Goal: Transaction & Acquisition: Obtain resource

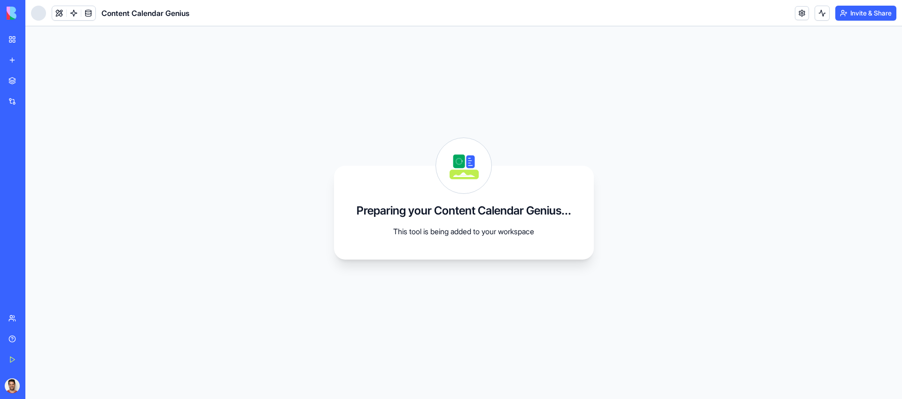
click at [35, 43] on div "My Workspace" at bounding box center [29, 39] width 12 height 9
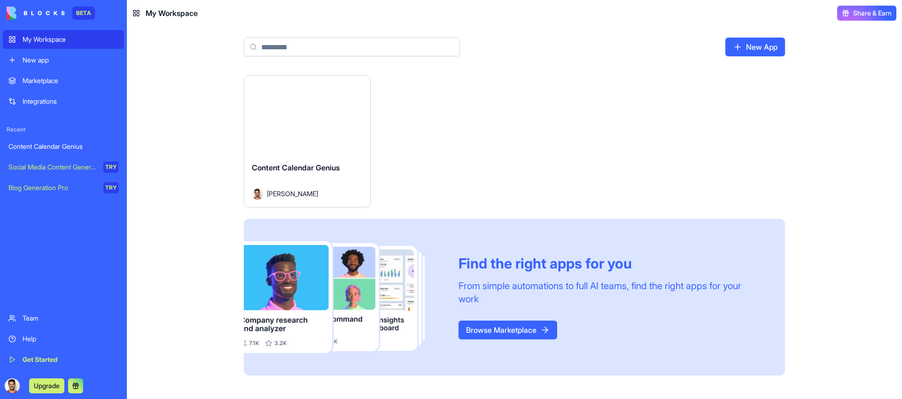
click at [175, 115] on div "Launch Content Calendar Genius Assaf Besserglick Find the right apps for you Fr…" at bounding box center [514, 237] width 775 height 324
click at [61, 62] on div "New app" at bounding box center [71, 59] width 96 height 9
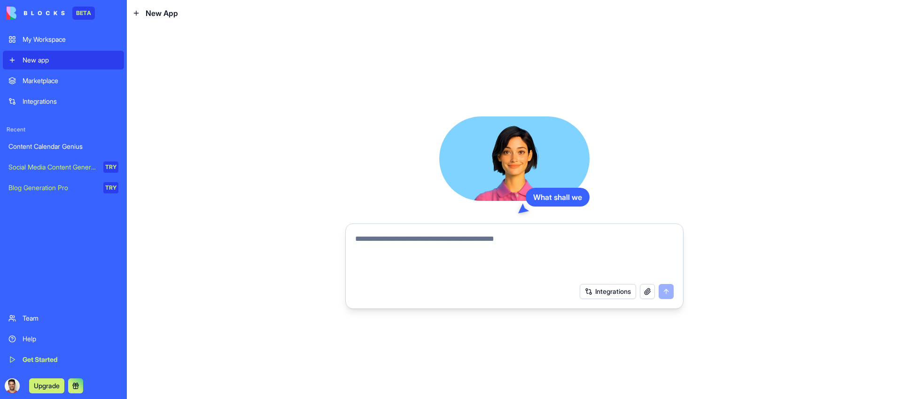
drag, startPoint x: 230, startPoint y: 130, endPoint x: 212, endPoint y: 125, distance: 18.6
click at [230, 130] on div "What shall we Integrations" at bounding box center [514, 212] width 775 height 373
click at [90, 81] on div "Marketplace" at bounding box center [71, 80] width 96 height 9
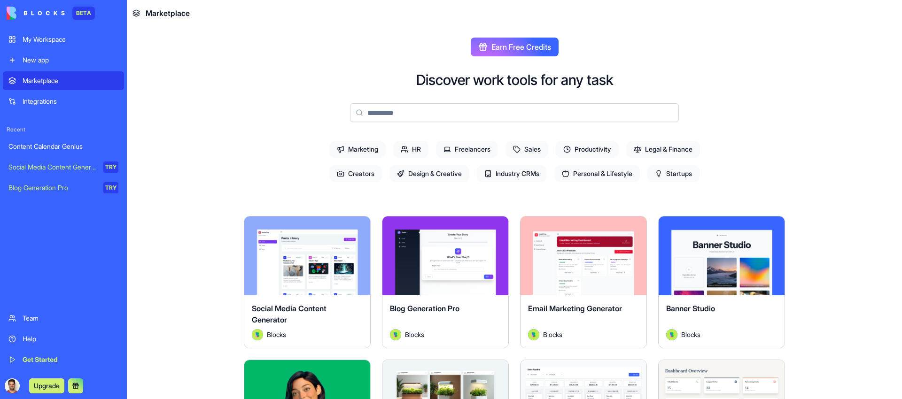
click at [185, 122] on main "Earn Free Credits Discover work tools for any task Marketing HR Freelancers Sal…" at bounding box center [514, 212] width 775 height 373
click at [72, 102] on div "Integrations" at bounding box center [71, 101] width 96 height 9
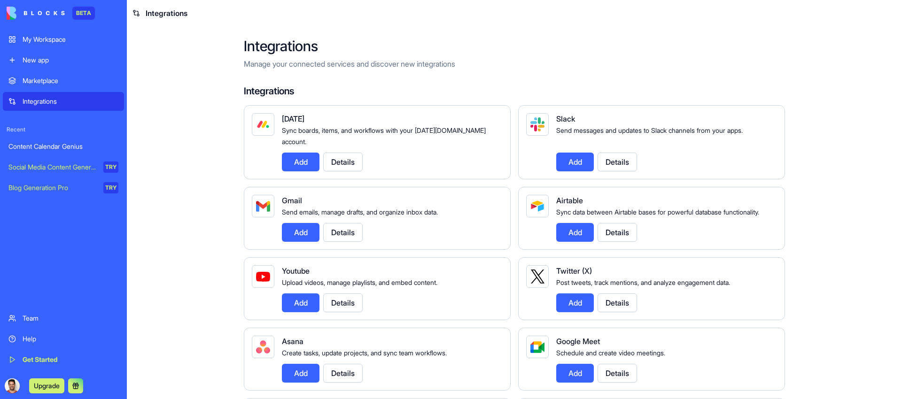
click at [156, 133] on main "Integrations Manage your connected services and discover new integrations Integ…" at bounding box center [514, 212] width 775 height 373
click at [38, 151] on div "Content Calendar Genius" at bounding box center [63, 146] width 110 height 9
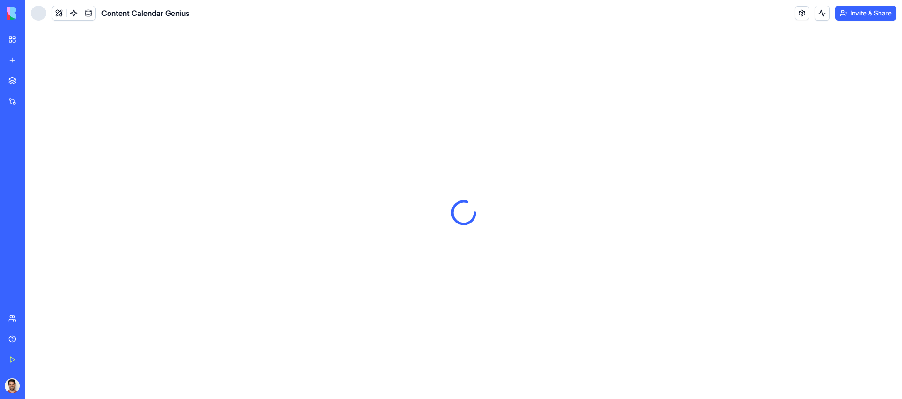
click at [40, 176] on link "Social Media Content Generator TRY" at bounding box center [22, 167] width 38 height 19
click at [197, 207] on div at bounding box center [463, 212] width 877 height 373
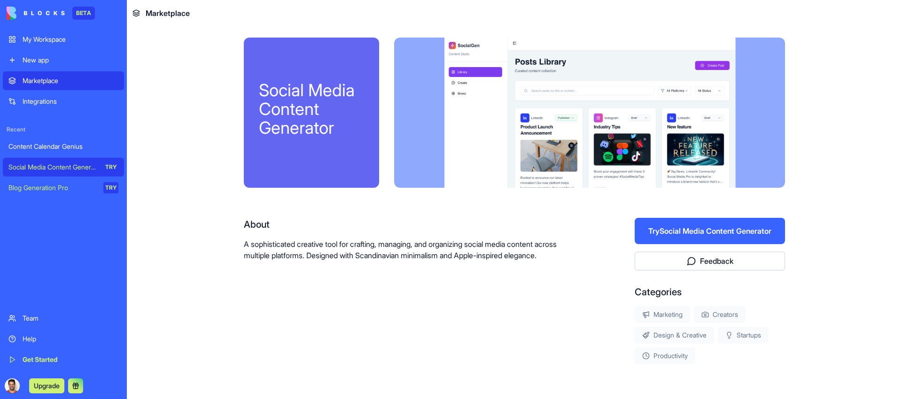
click at [217, 140] on div "Social Media Content Generator About A sophisticated creative tool for crafting…" at bounding box center [514, 231] width 601 height 410
click at [179, 160] on main "Social Media Content Generator About A sophisticated creative tool for crafting…" at bounding box center [514, 212] width 775 height 373
click at [40, 63] on div "New app" at bounding box center [71, 59] width 96 height 9
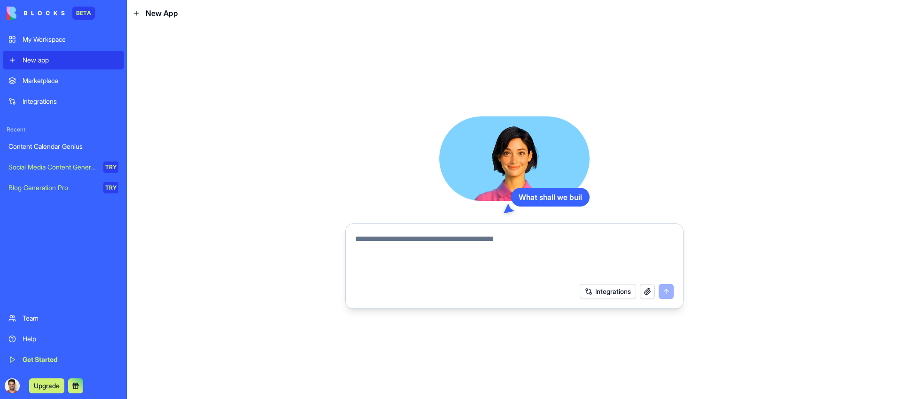
click at [47, 37] on div "My Workspace" at bounding box center [71, 39] width 96 height 9
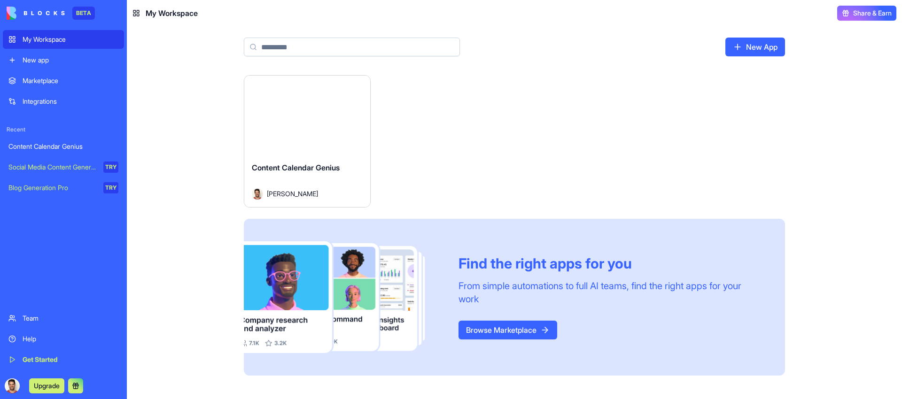
click at [197, 42] on main "New App Launch Content Calendar Genius Assaf Besserglick Find the right apps fo…" at bounding box center [514, 212] width 775 height 373
click at [293, 47] on input at bounding box center [352, 47] width 216 height 19
drag, startPoint x: 525, startPoint y: 87, endPoint x: 590, endPoint y: 91, distance: 64.9
click at [526, 87] on div "Launch Content Calendar Genius Assaf Besserglick Find the right apps for you Fr…" at bounding box center [514, 225] width 541 height 301
click at [745, 47] on link "New App" at bounding box center [755, 47] width 60 height 19
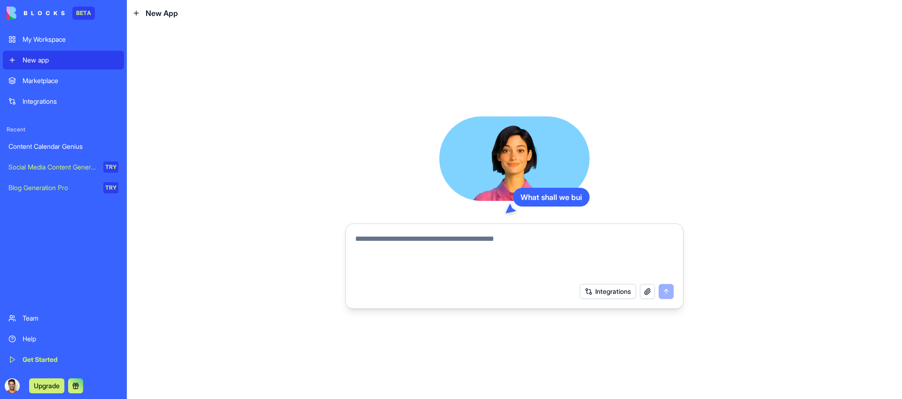
drag, startPoint x: 648, startPoint y: 107, endPoint x: 577, endPoint y: 103, distance: 70.6
click at [647, 107] on div "What shall we [PERSON_NAME] Integrations" at bounding box center [514, 212] width 775 height 373
click at [251, 196] on div "What shall we build? Integrations" at bounding box center [514, 212] width 775 height 373
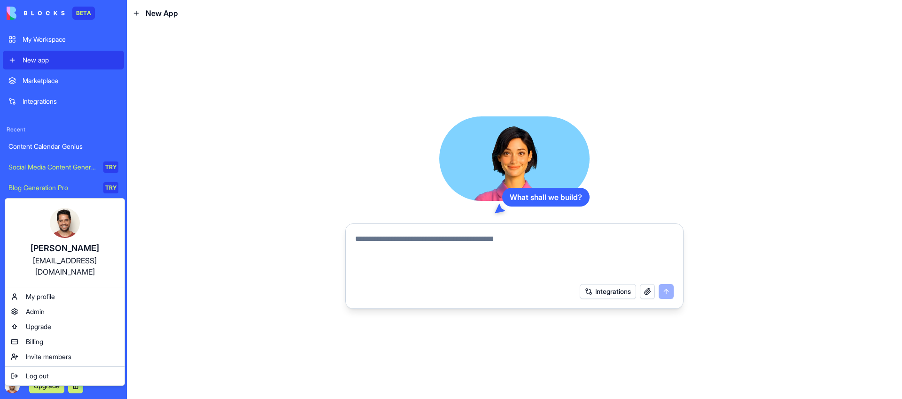
click at [16, 385] on html "BETA My Workspace New app Marketplace Integrations Recent Content Calendar Geni…" at bounding box center [451, 199] width 902 height 399
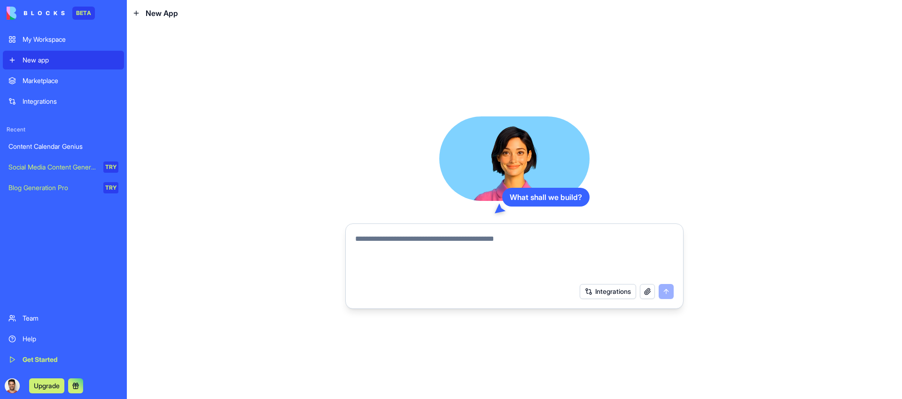
click at [79, 185] on div "Blog Generation Pro" at bounding box center [52, 187] width 88 height 9
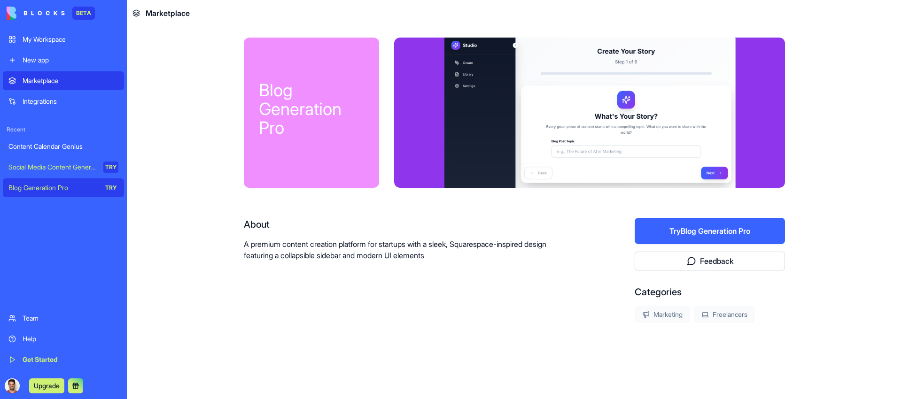
click at [177, 208] on main "Blog Generation Pro About A premium content creation platform for startups with…" at bounding box center [514, 212] width 775 height 373
click at [542, 329] on div "Blog Generation Pro About A premium content creation platform for startups with…" at bounding box center [514, 211] width 541 height 346
click at [68, 105] on div "Integrations" at bounding box center [71, 101] width 96 height 9
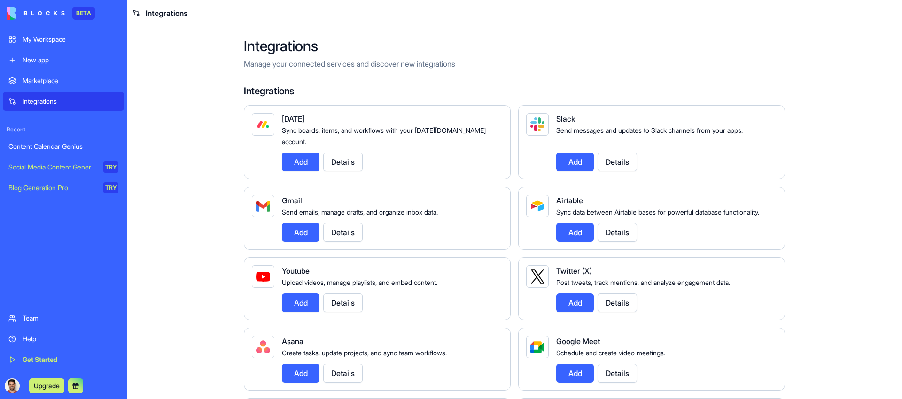
click at [289, 153] on button "Add" at bounding box center [301, 162] width 38 height 19
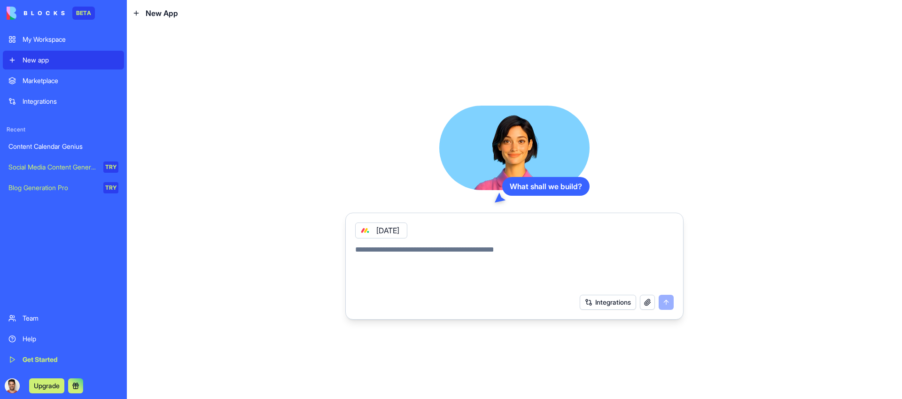
click at [55, 100] on div "Integrations" at bounding box center [71, 101] width 96 height 9
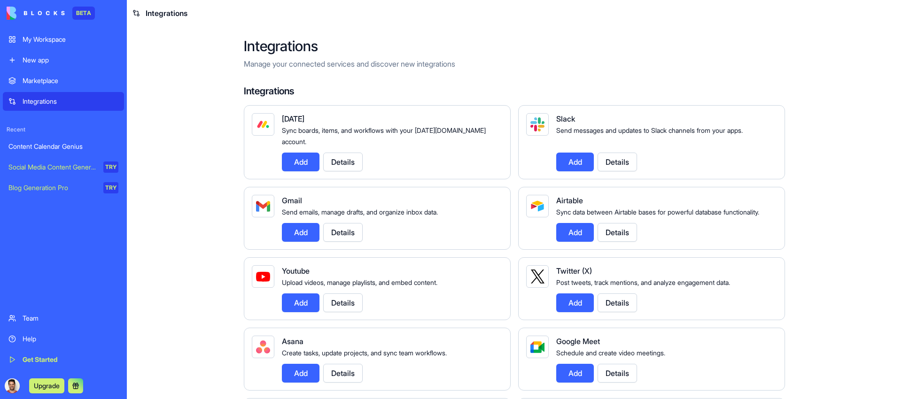
click at [346, 153] on button "Details" at bounding box center [342, 162] width 39 height 19
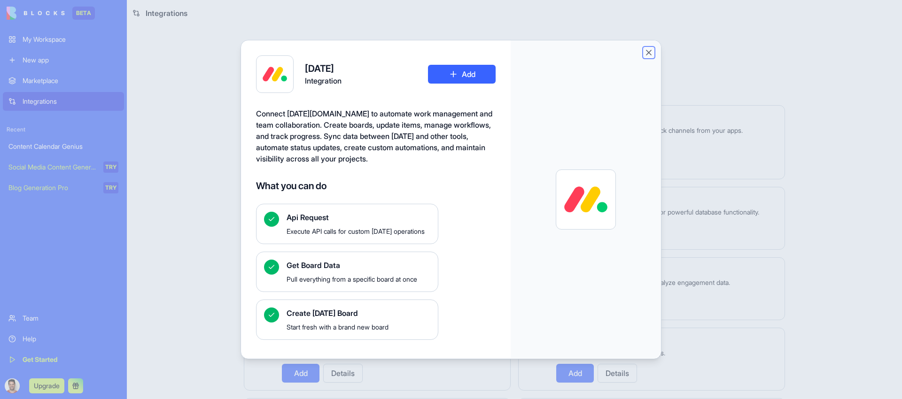
click at [650, 53] on button "Close" at bounding box center [648, 52] width 9 height 9
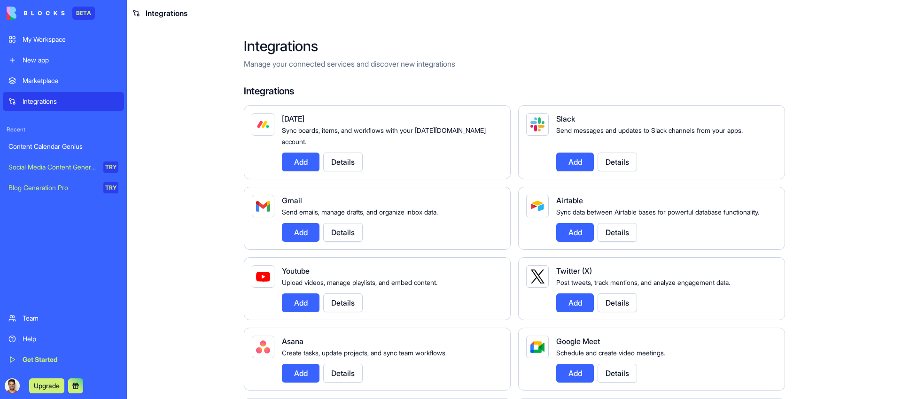
click at [298, 156] on button "Add" at bounding box center [301, 162] width 38 height 19
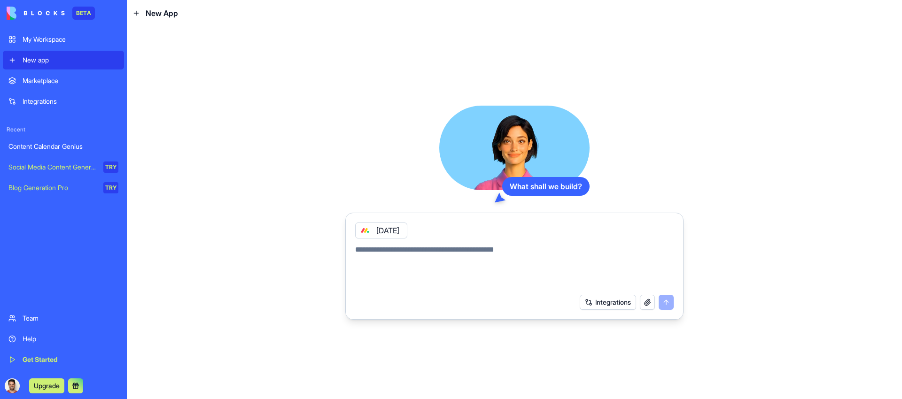
click at [607, 301] on button "Integrations" at bounding box center [608, 302] width 56 height 15
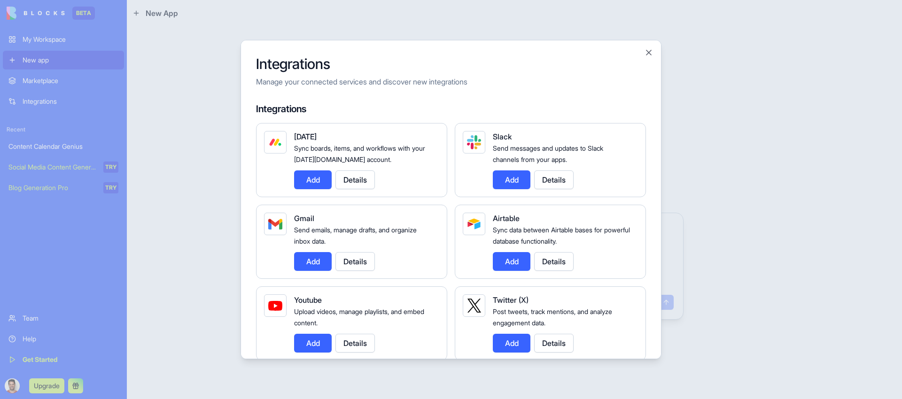
click at [506, 255] on button "Add" at bounding box center [512, 261] width 38 height 19
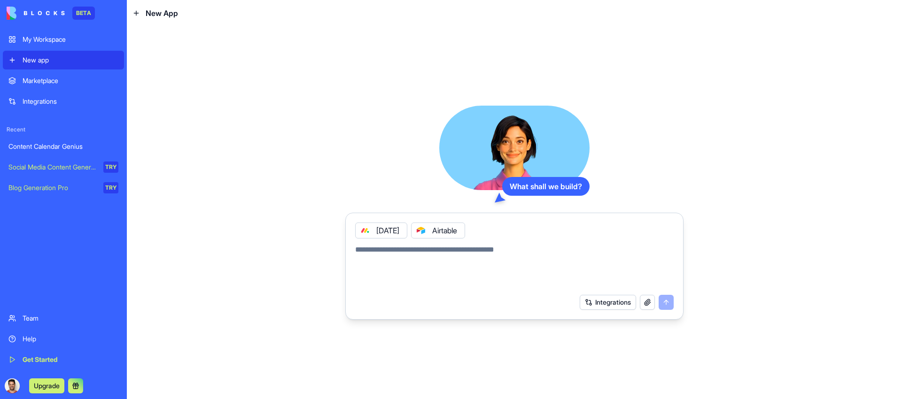
click at [399, 254] on textarea at bounding box center [514, 266] width 319 height 45
drag, startPoint x: 532, startPoint y: 256, endPoint x: 488, endPoint y: 253, distance: 44.3
click at [488, 256] on textarea at bounding box center [514, 266] width 319 height 45
click at [580, 301] on button "Integrations" at bounding box center [608, 302] width 56 height 15
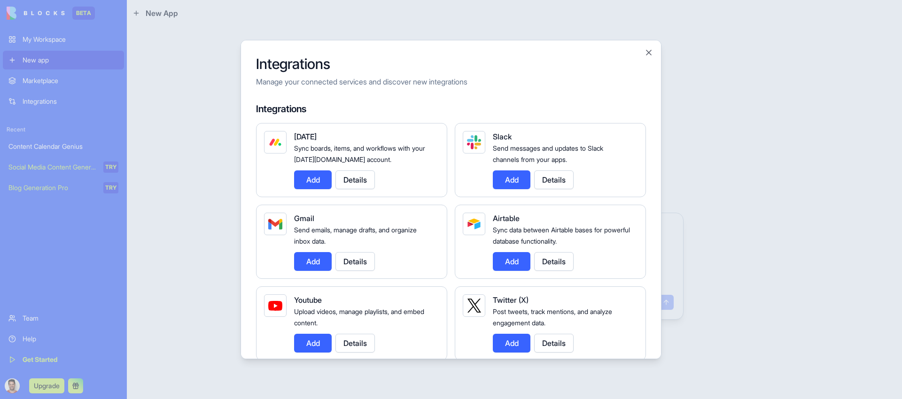
click at [323, 343] on button "Add" at bounding box center [313, 343] width 38 height 19
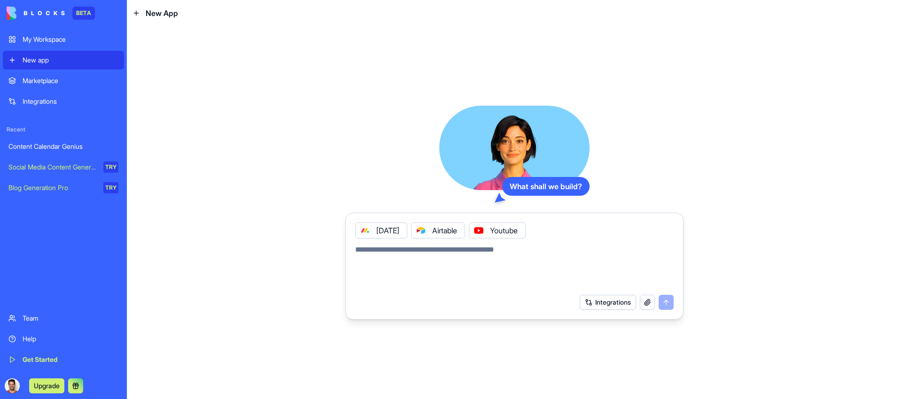
click at [588, 303] on button "Integrations" at bounding box center [608, 302] width 56 height 15
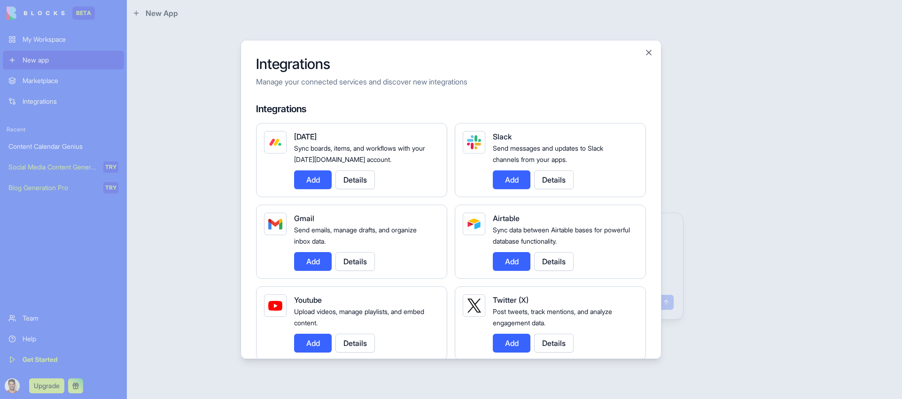
click at [361, 341] on button "Details" at bounding box center [354, 343] width 39 height 19
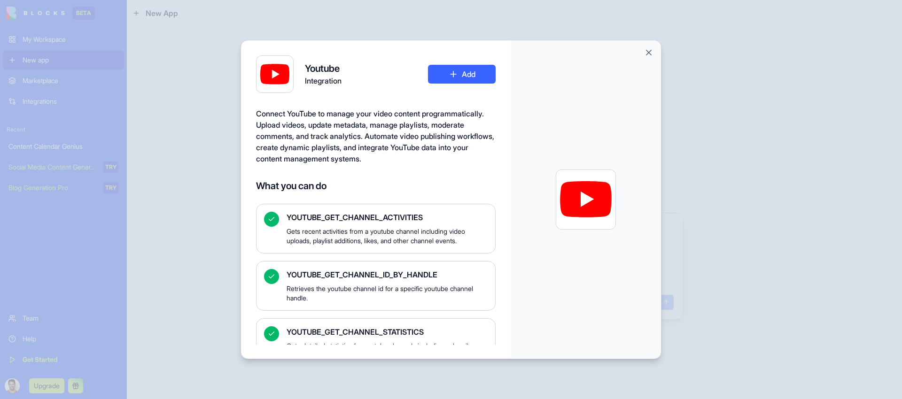
drag, startPoint x: 583, startPoint y: 199, endPoint x: 566, endPoint y: 178, distance: 27.4
click at [566, 178] on div at bounding box center [586, 200] width 52 height 52
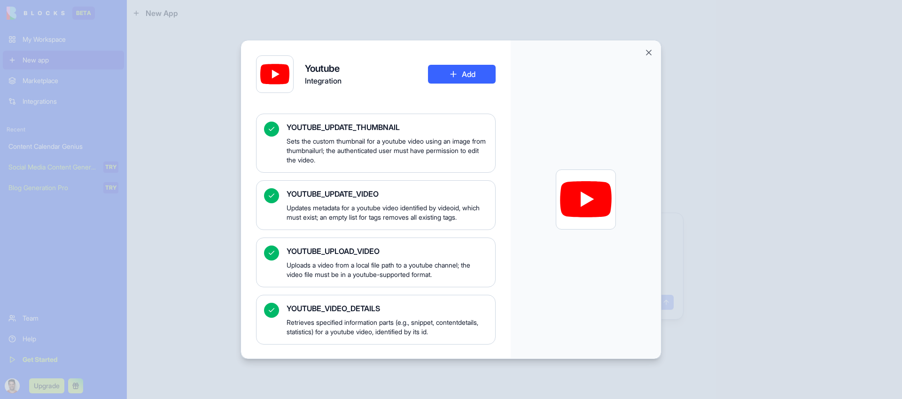
scroll to position [701, 0]
click at [481, 76] on button "Add" at bounding box center [462, 74] width 68 height 19
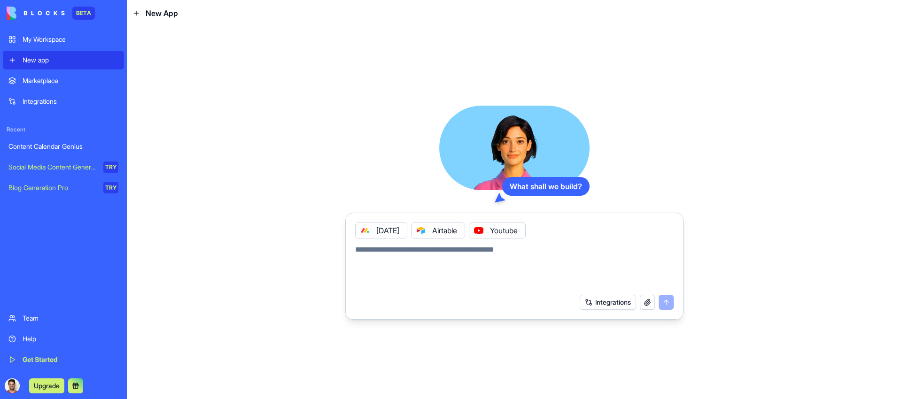
click at [482, 231] on icon at bounding box center [479, 231] width 8 height 8
click at [442, 233] on div "Airtable" at bounding box center [438, 231] width 54 height 16
click at [423, 232] on icon at bounding box center [421, 231] width 8 height 8
click at [587, 303] on button "Integrations" at bounding box center [608, 302] width 56 height 15
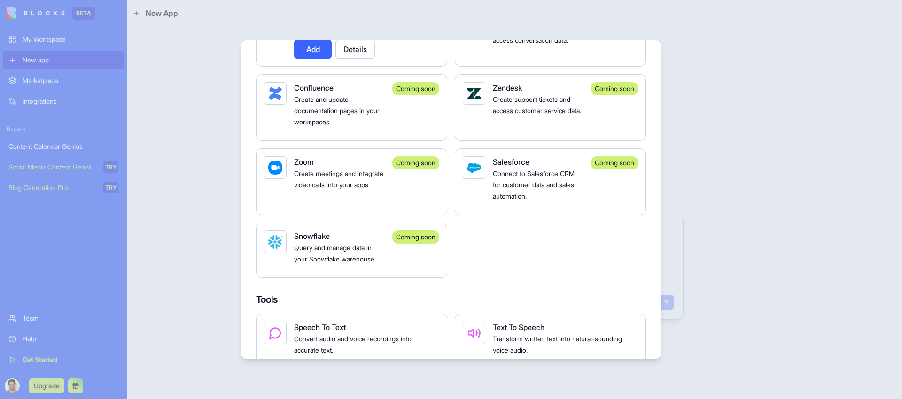
scroll to position [776, 0]
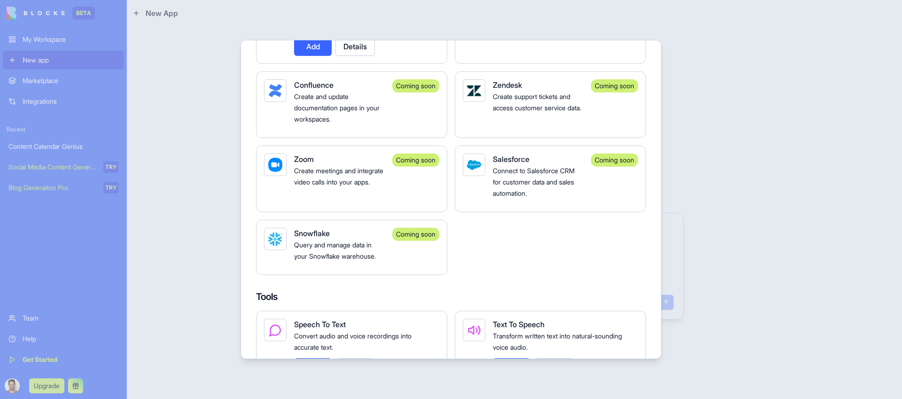
click at [396, 262] on div "Coming soon" at bounding box center [415, 247] width 47 height 39
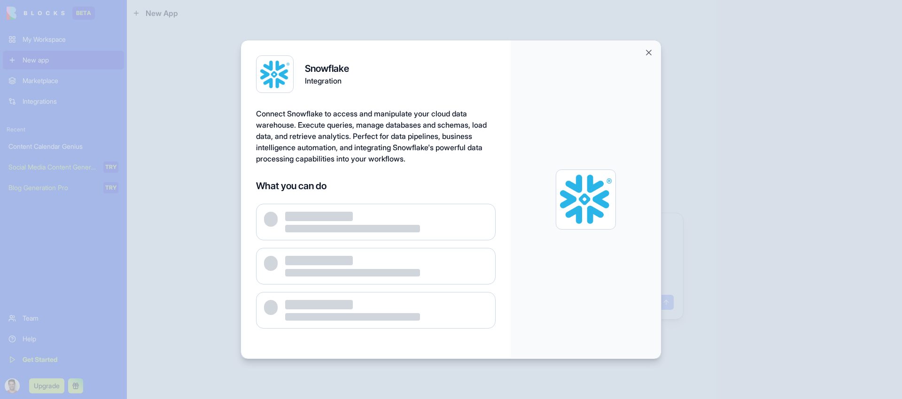
click at [650, 53] on button "Close" at bounding box center [648, 52] width 9 height 9
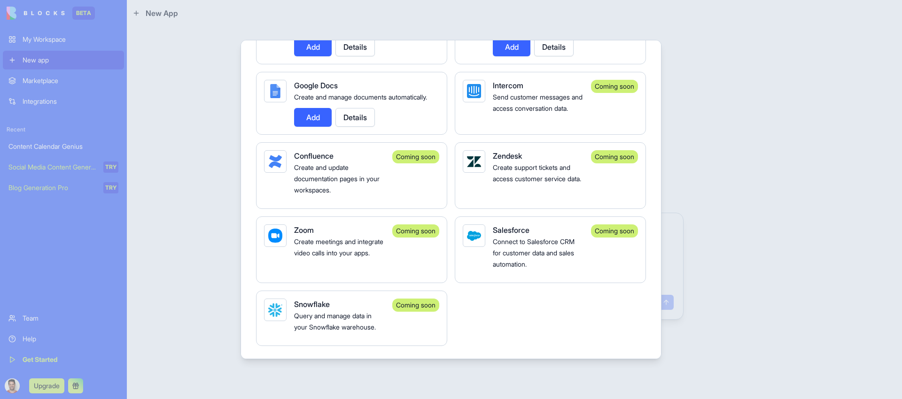
scroll to position [1007, 0]
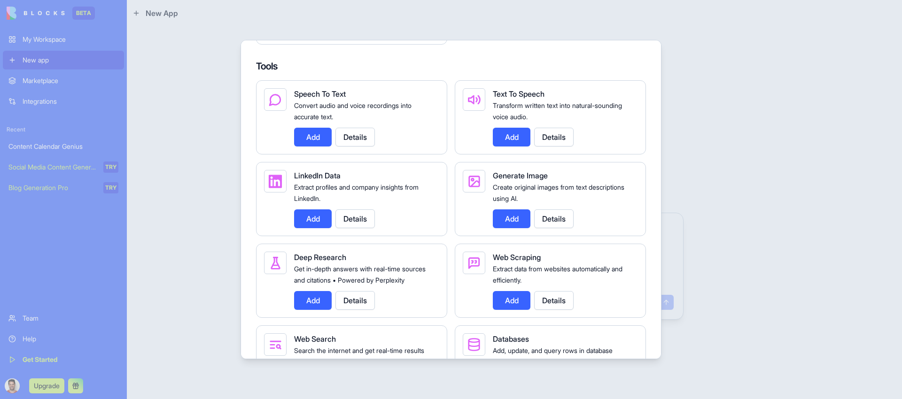
click at [349, 228] on button "Details" at bounding box center [354, 219] width 39 height 19
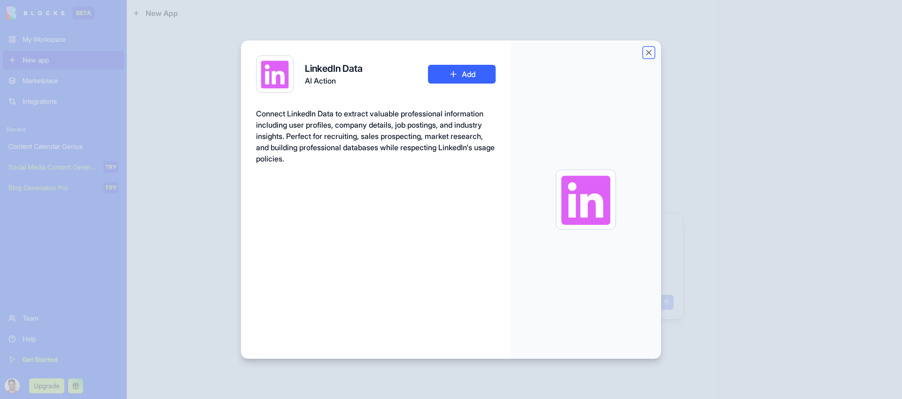
click at [647, 50] on button "Close" at bounding box center [648, 52] width 9 height 9
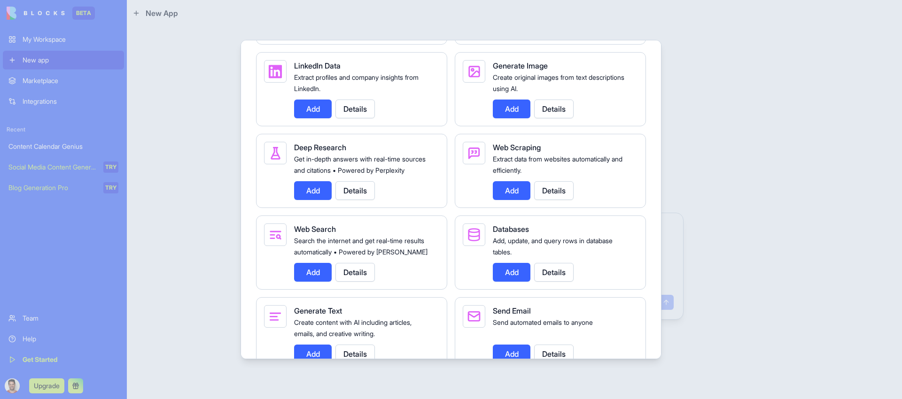
scroll to position [1116, 0]
click at [515, 119] on button "Add" at bounding box center [512, 109] width 38 height 19
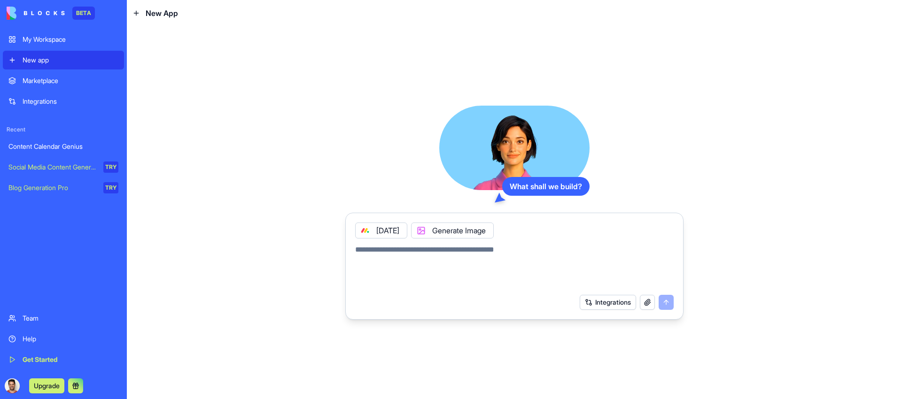
click at [605, 307] on button "Integrations" at bounding box center [608, 302] width 56 height 15
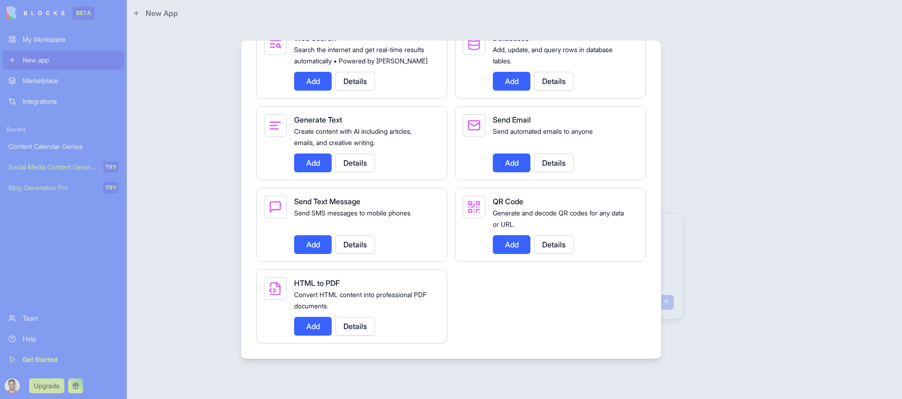
scroll to position [1330, 0]
click at [513, 232] on div "QR Code Generate and decode QR codes for any data or URL. Add Details" at bounding box center [562, 225] width 138 height 58
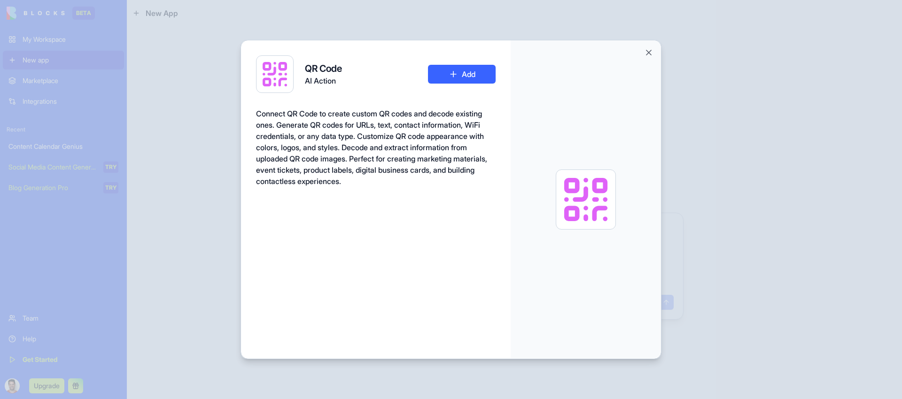
click at [456, 78] on button "Add" at bounding box center [462, 74] width 68 height 19
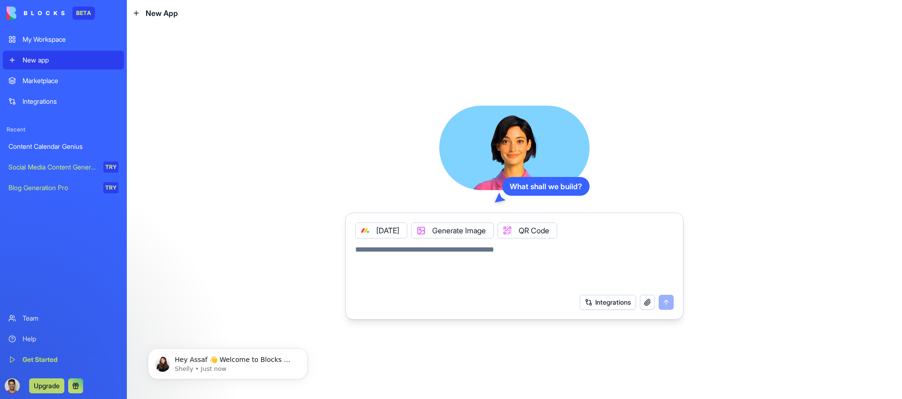
scroll to position [0, 0]
click at [221, 376] on div "Hey Assaf 👋 Welcome to Blocks 🙌 I'm here if you have any questions! [PERSON_NAM…" at bounding box center [228, 364] width 160 height 31
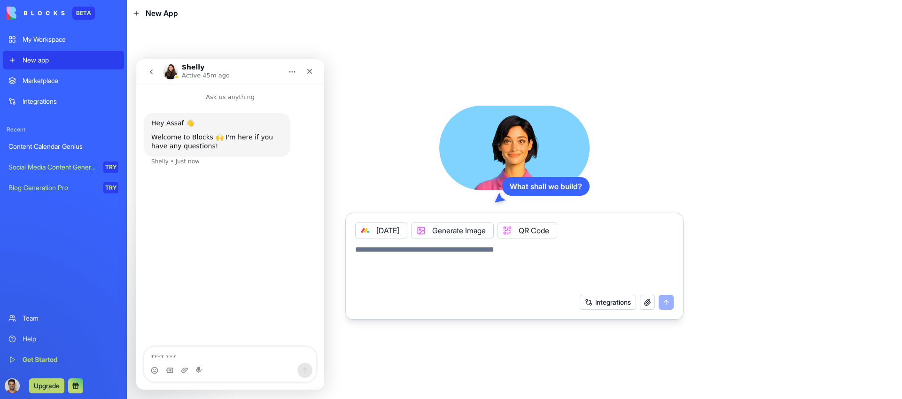
click at [373, 102] on div "What shall we build? [DATE] Generate Image QR Code Integrations" at bounding box center [514, 212] width 775 height 373
click at [296, 71] on button "Home" at bounding box center [292, 72] width 18 height 18
click at [295, 72] on icon "Home" at bounding box center [292, 72] width 8 height 8
click at [314, 74] on div "Close" at bounding box center [309, 71] width 17 height 17
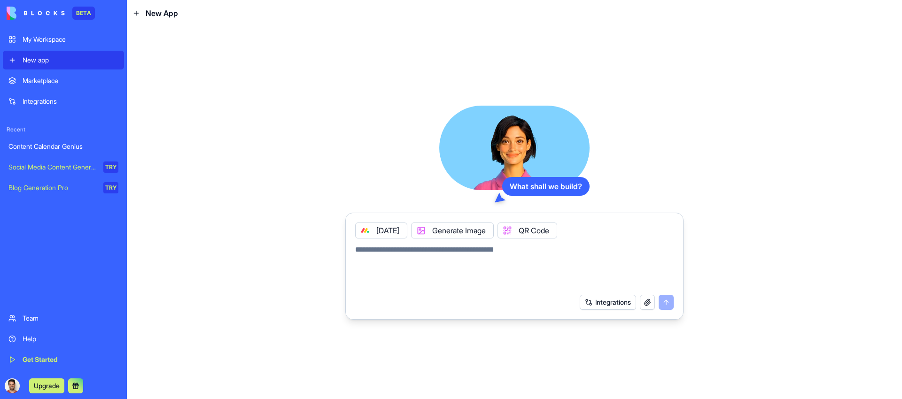
click at [399, 254] on textarea at bounding box center [514, 266] width 319 height 45
click at [475, 233] on div "Generate Image" at bounding box center [452, 231] width 83 height 16
click at [617, 299] on button "Integrations" at bounding box center [608, 302] width 56 height 15
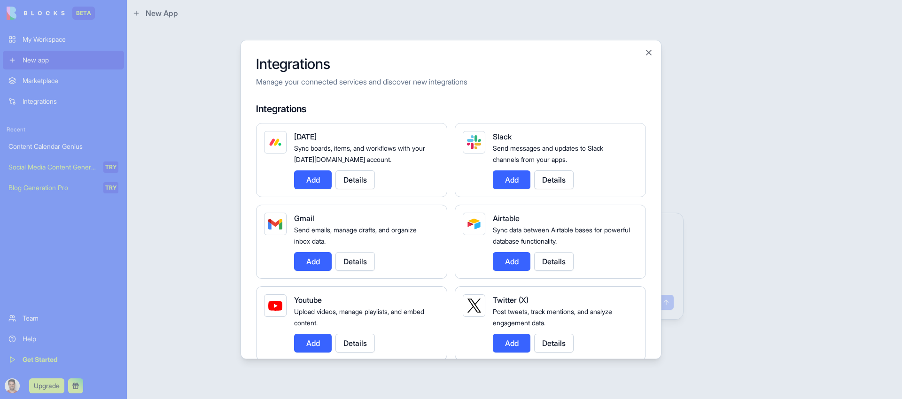
click at [548, 181] on button "Details" at bounding box center [553, 180] width 39 height 19
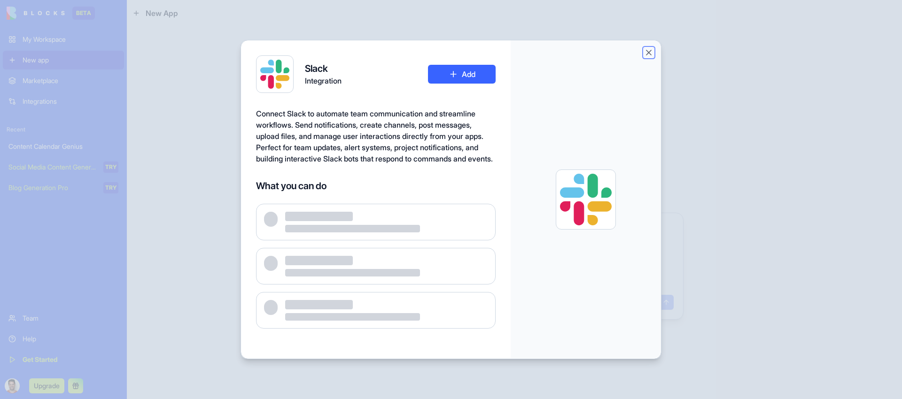
click at [650, 54] on button "Close" at bounding box center [648, 52] width 9 height 9
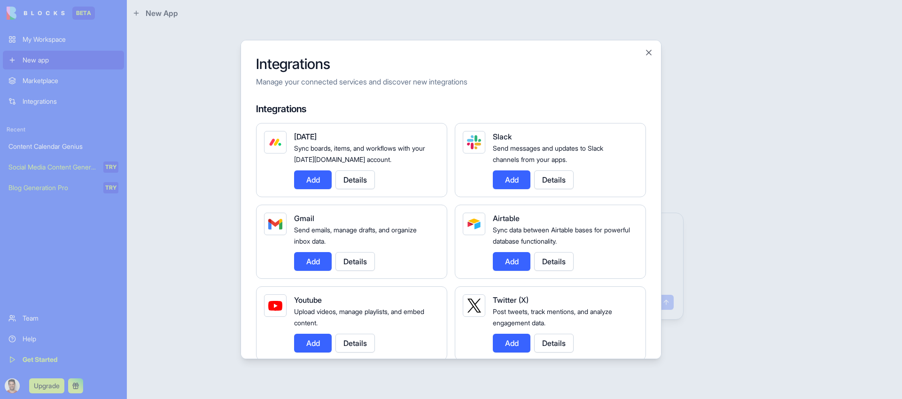
click at [501, 184] on button "Add" at bounding box center [512, 180] width 38 height 19
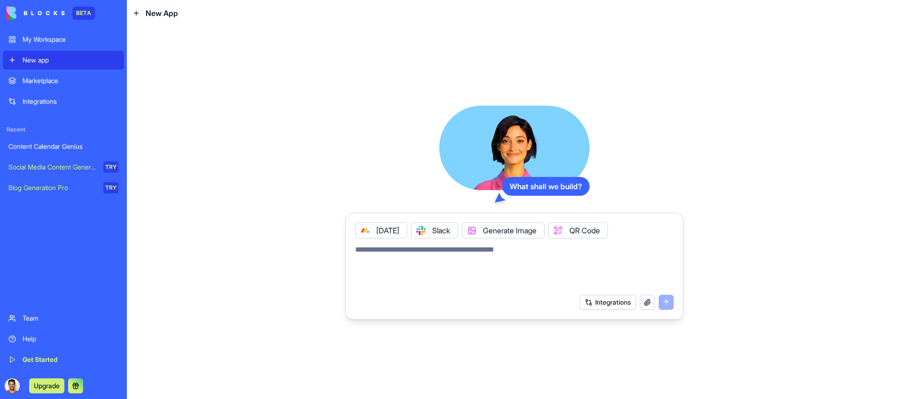
click at [495, 254] on textarea at bounding box center [514, 266] width 319 height 45
click at [645, 304] on button "button" at bounding box center [647, 302] width 15 height 15
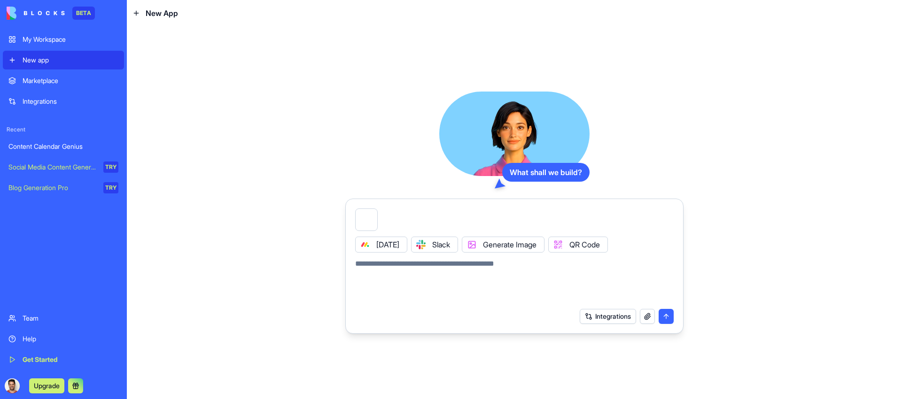
click at [377, 210] on button "button" at bounding box center [377, 210] width 0 height 0
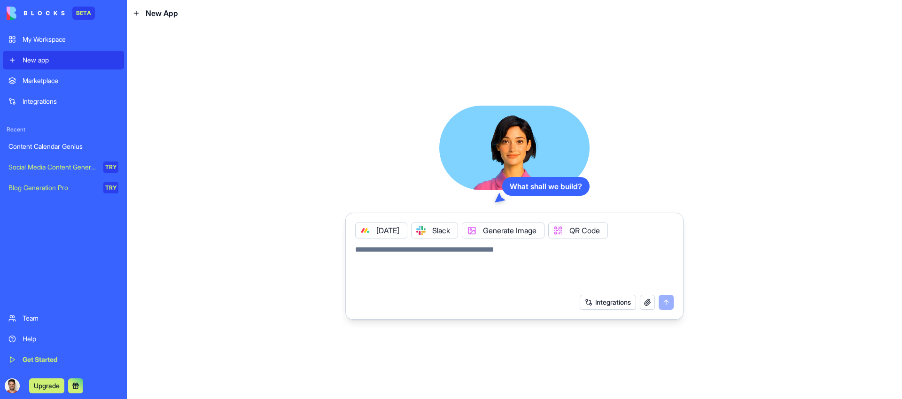
click at [366, 230] on icon at bounding box center [365, 231] width 8 height 8
click at [364, 232] on icon at bounding box center [365, 231] width 8 height 8
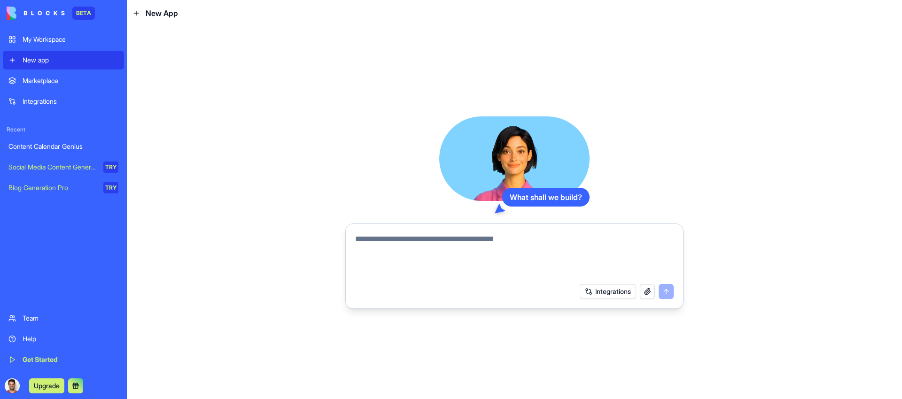
click at [427, 182] on div "What shall we build? Integrations" at bounding box center [514, 213] width 338 height 193
drag, startPoint x: 491, startPoint y: 158, endPoint x: 429, endPoint y: 151, distance: 61.9
click at [448, 144] on video at bounding box center [514, 159] width 150 height 85
click at [376, 200] on div "What shall we build? Integrations" at bounding box center [514, 213] width 338 height 193
click at [34, 338] on div "Help" at bounding box center [71, 338] width 96 height 9
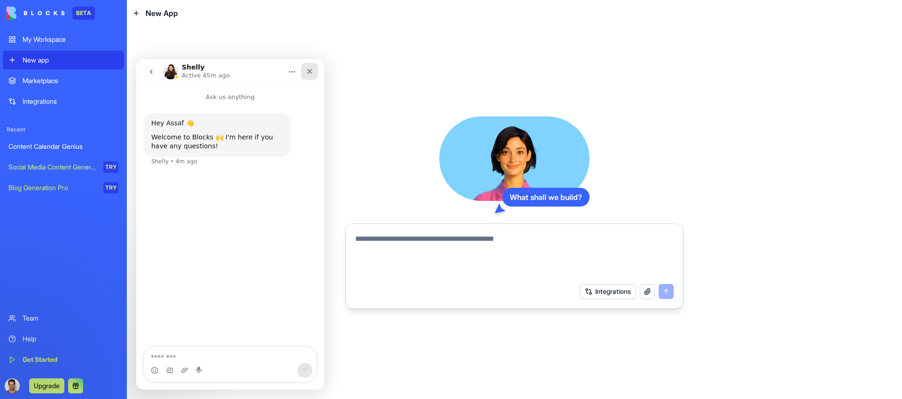
click at [311, 70] on icon "Close" at bounding box center [309, 71] width 5 height 5
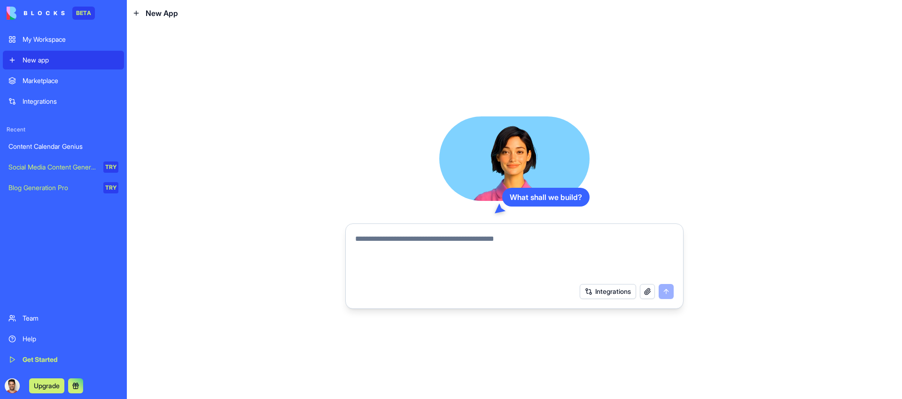
click at [50, 315] on div "Team" at bounding box center [71, 318] width 96 height 9
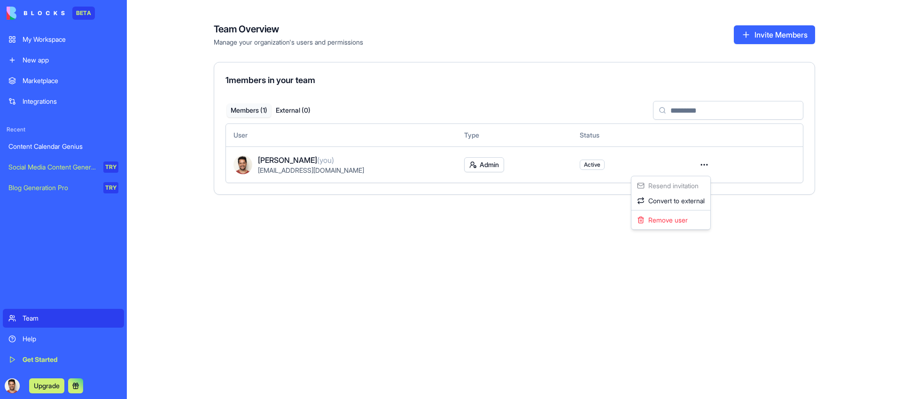
click at [702, 164] on html "BETA My Workspace New app Marketplace Integrations Recent Content Calendar Geni…" at bounding box center [451, 199] width 902 height 399
click at [704, 163] on html "BETA My Workspace New app Marketplace Integrations Recent Content Calendar Geni…" at bounding box center [451, 199] width 902 height 399
click at [683, 113] on input at bounding box center [728, 110] width 150 height 19
click at [614, 67] on div "1 members in your team Members ( 1 ) External ( 0 ) User Type Status Assaf Bess…" at bounding box center [514, 128] width 601 height 133
click at [746, 26] on button "Invite Members" at bounding box center [774, 34] width 81 height 19
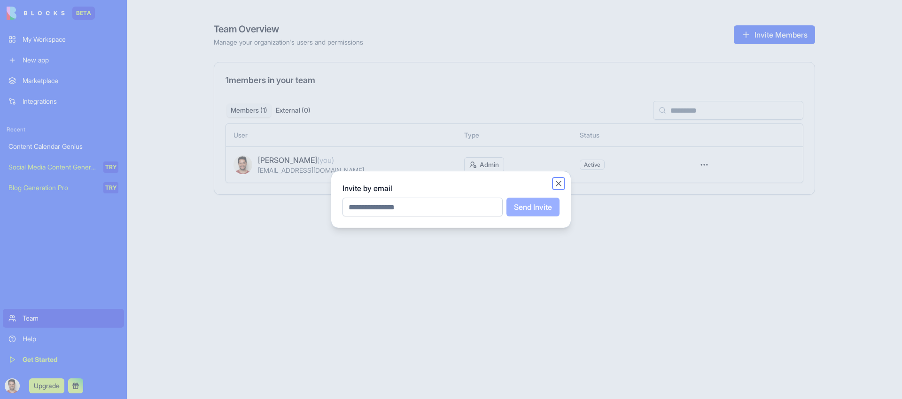
click at [560, 182] on button "Close" at bounding box center [558, 183] width 9 height 9
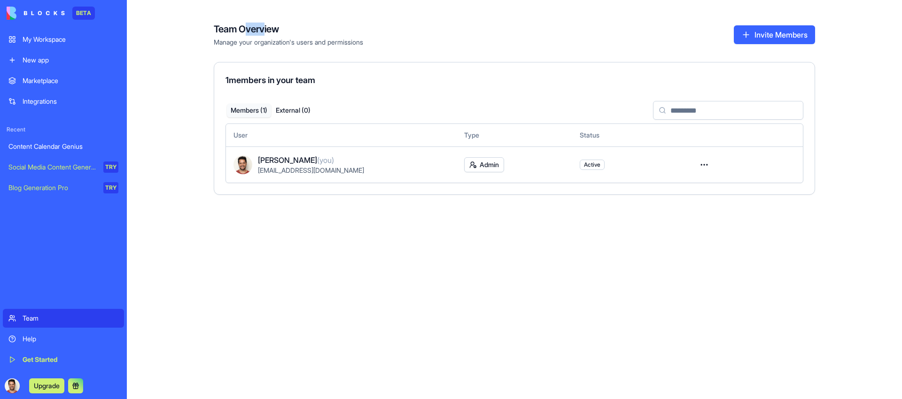
drag, startPoint x: 243, startPoint y: 31, endPoint x: 228, endPoint y: 36, distance: 16.1
click at [264, 30] on h4 "Team Overview" at bounding box center [288, 29] width 149 height 13
drag, startPoint x: 222, startPoint y: 36, endPoint x: 189, endPoint y: 41, distance: 33.8
click at [222, 36] on div "Team Overview Manage your organization's users and permissions" at bounding box center [288, 35] width 149 height 24
click at [59, 40] on div "My Workspace" at bounding box center [71, 39] width 96 height 9
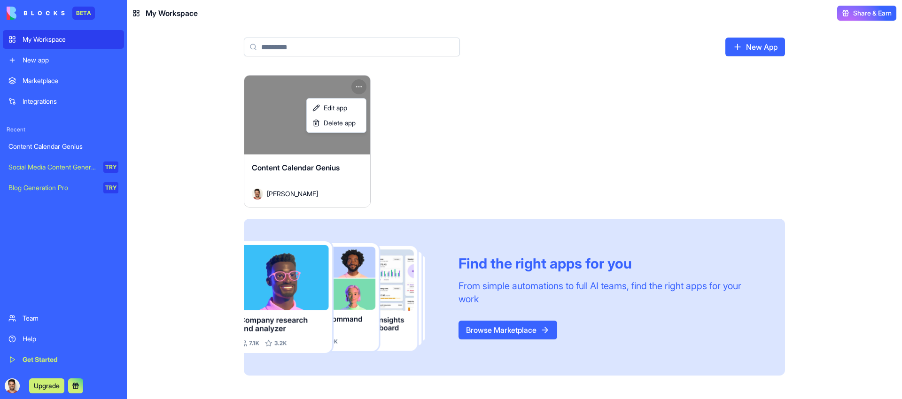
click at [357, 85] on html "BETA My Workspace New app Marketplace Integrations Recent Content Calendar Geni…" at bounding box center [451, 199] width 902 height 399
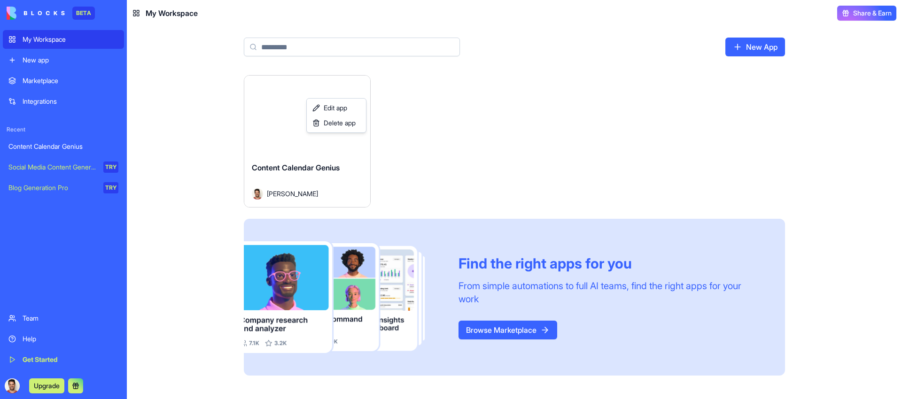
click at [451, 103] on html "BETA My Workspace New app Marketplace Integrations Recent Content Calendar Geni…" at bounding box center [451, 199] width 902 height 399
click at [512, 328] on link "Browse Marketplace" at bounding box center [508, 330] width 99 height 19
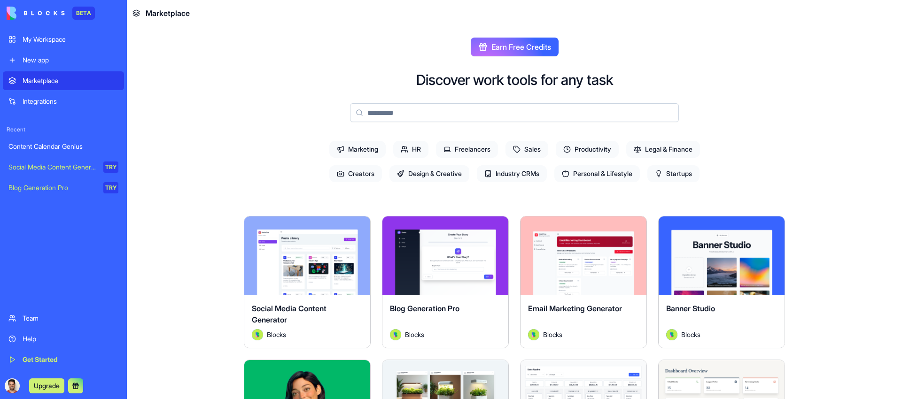
click at [400, 154] on span "HR" at bounding box center [410, 149] width 35 height 17
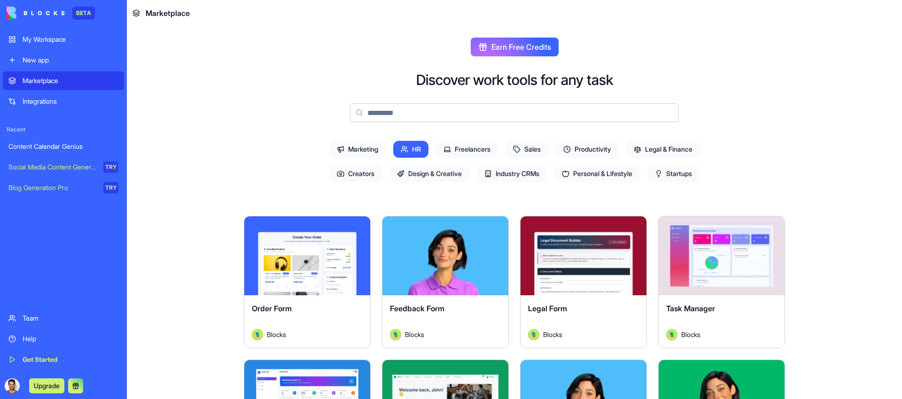
click at [415, 177] on span "Design & Creative" at bounding box center [429, 173] width 80 height 17
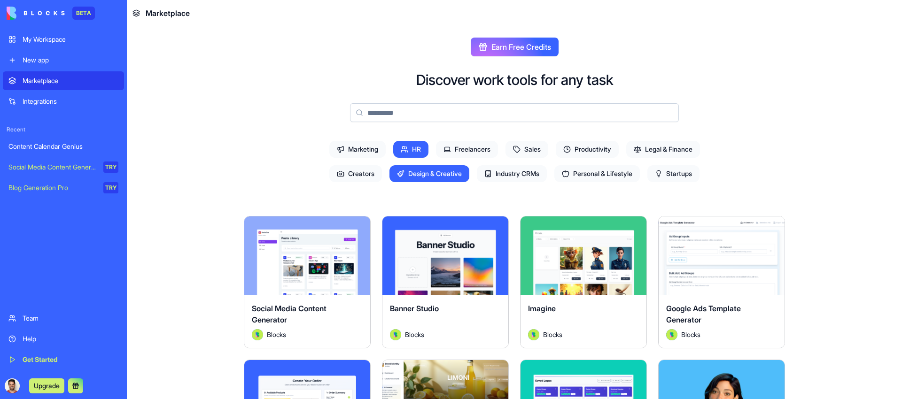
click at [462, 148] on span "Freelancers" at bounding box center [467, 149] width 62 height 17
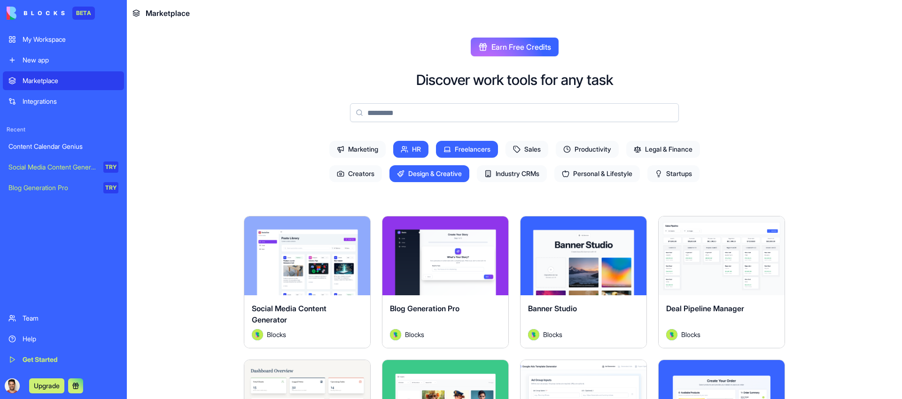
click at [523, 153] on span "Sales" at bounding box center [526, 149] width 43 height 17
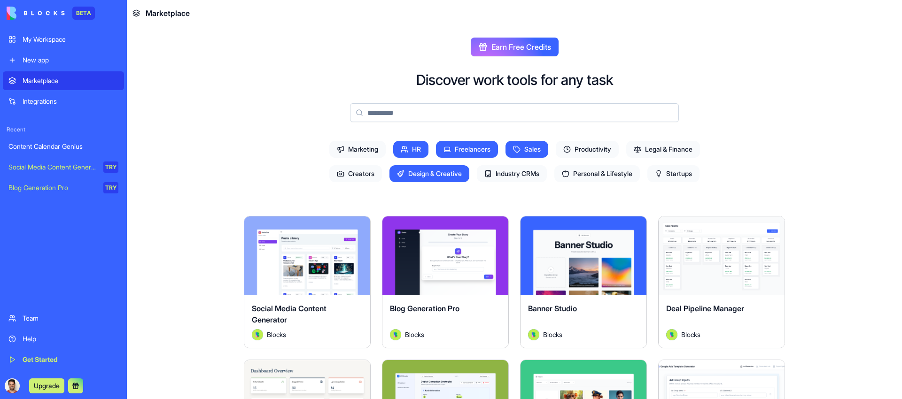
click at [356, 156] on span "Marketing" at bounding box center [357, 149] width 56 height 17
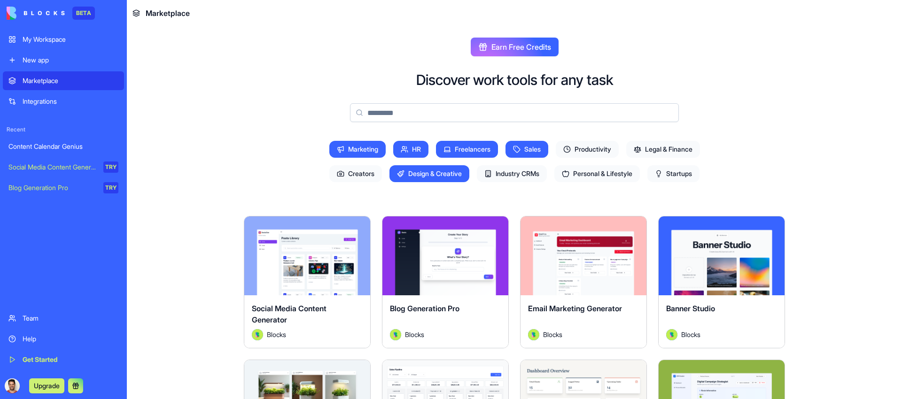
click at [422, 177] on span "Design & Creative" at bounding box center [429, 173] width 80 height 17
drag, startPoint x: 412, startPoint y: 147, endPoint x: 419, endPoint y: 145, distance: 7.7
click at [411, 147] on span "HR" at bounding box center [410, 149] width 35 height 17
drag, startPoint x: 467, startPoint y: 141, endPoint x: 498, endPoint y: 143, distance: 31.1
click at [467, 141] on span "Freelancers" at bounding box center [467, 149] width 62 height 17
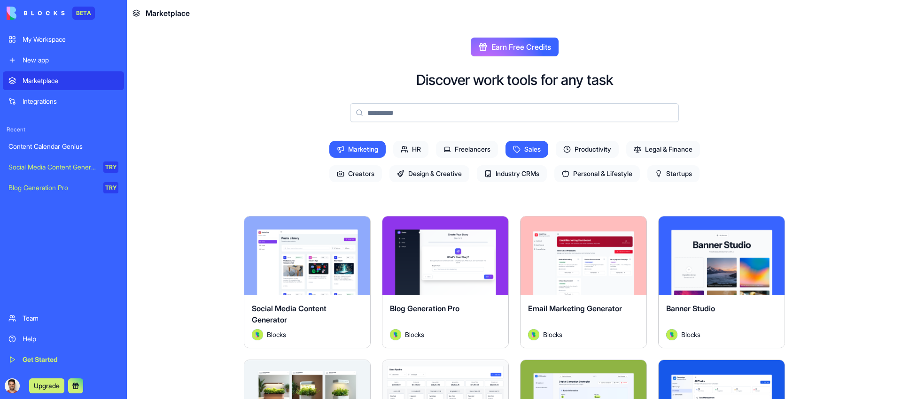
click at [519, 143] on span "Sales" at bounding box center [526, 149] width 43 height 17
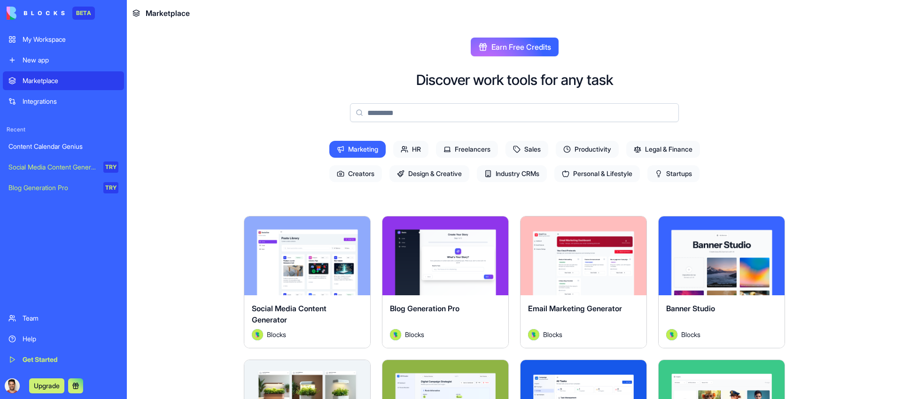
click at [353, 146] on span "Marketing" at bounding box center [357, 149] width 56 height 17
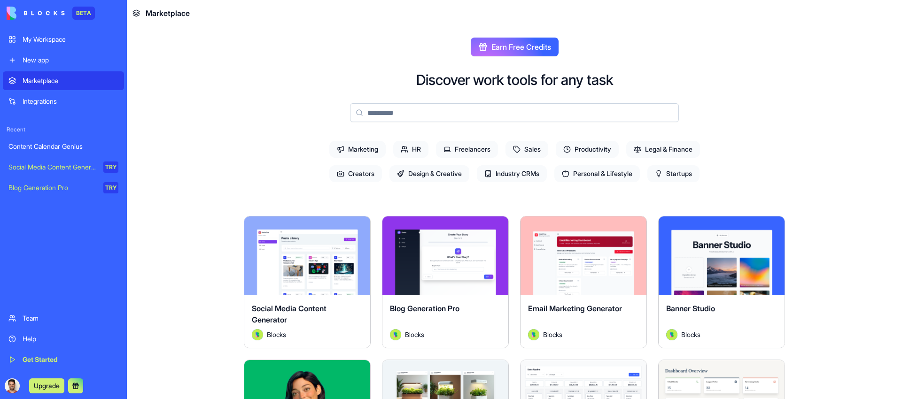
click at [421, 175] on span "Design & Creative" at bounding box center [429, 173] width 80 height 17
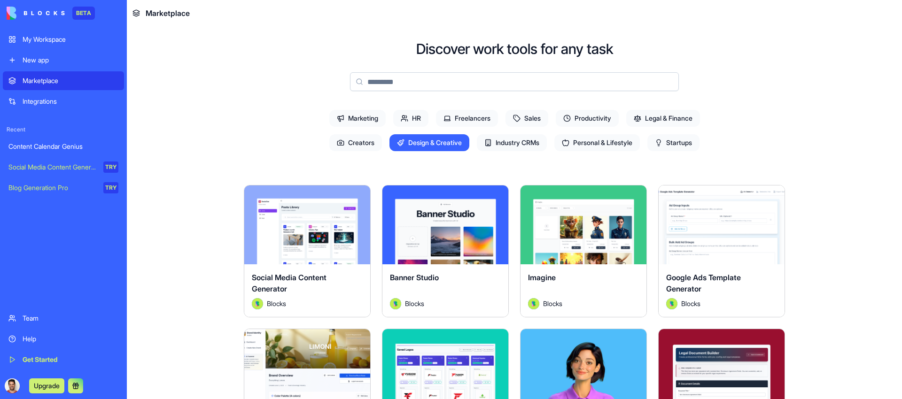
scroll to position [143, 0]
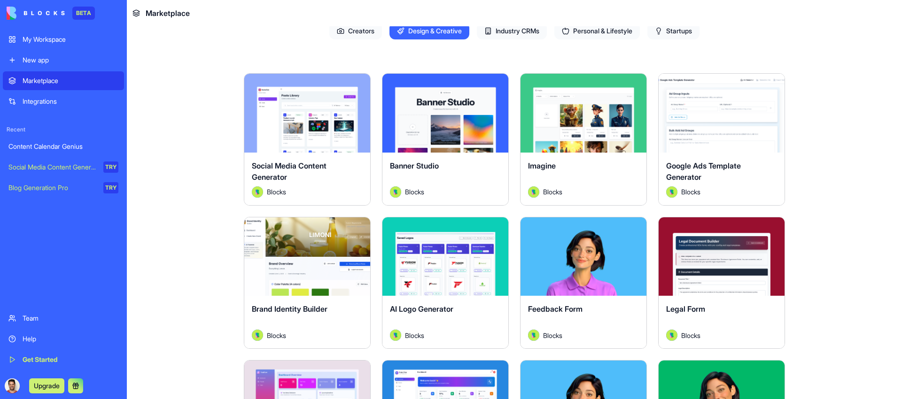
click at [318, 263] on button "Explore" at bounding box center [307, 256] width 70 height 19
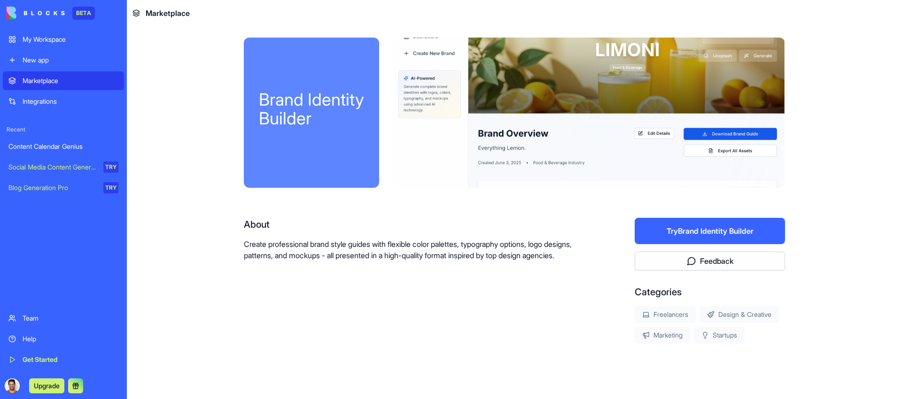
click at [417, 185] on div at bounding box center [589, 113] width 391 height 150
